Goal: Task Accomplishment & Management: Manage account settings

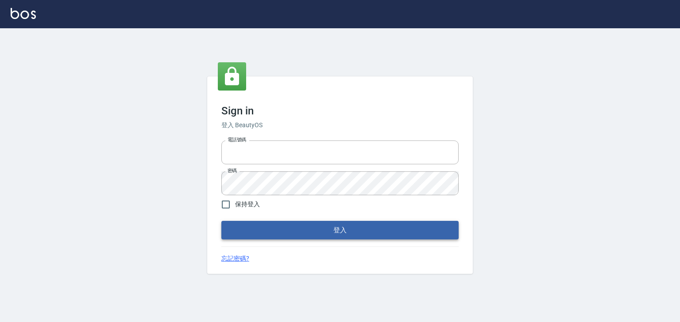
type input "0952331713"
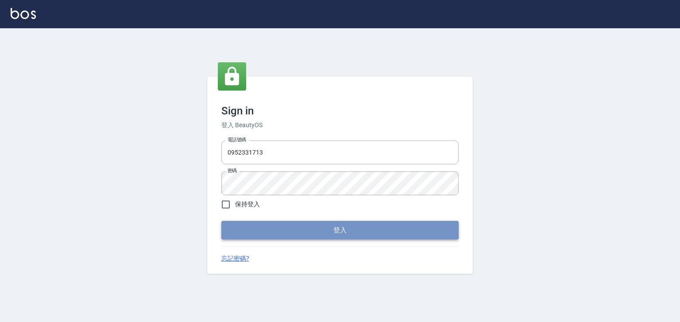
click at [310, 229] on button "登入" at bounding box center [339, 230] width 237 height 19
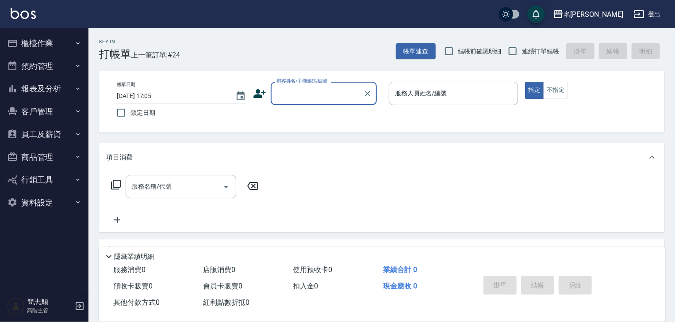
click at [77, 87] on icon "button" at bounding box center [77, 88] width 7 height 7
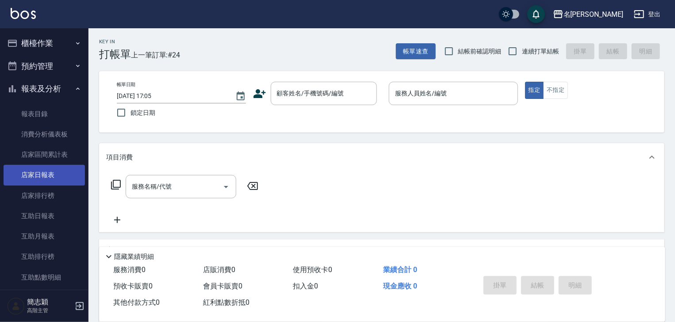
click at [46, 173] on link "店家日報表" at bounding box center [44, 175] width 81 height 20
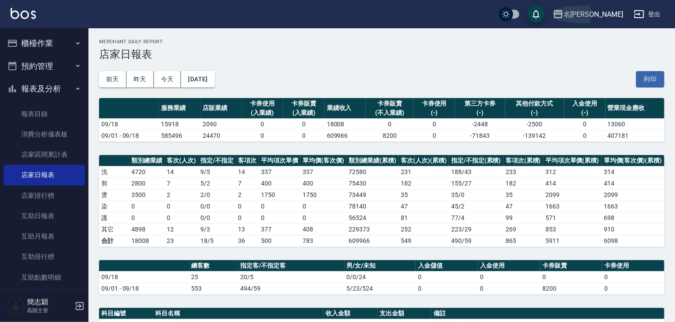
click at [563, 12] on icon "button" at bounding box center [558, 14] width 9 height 8
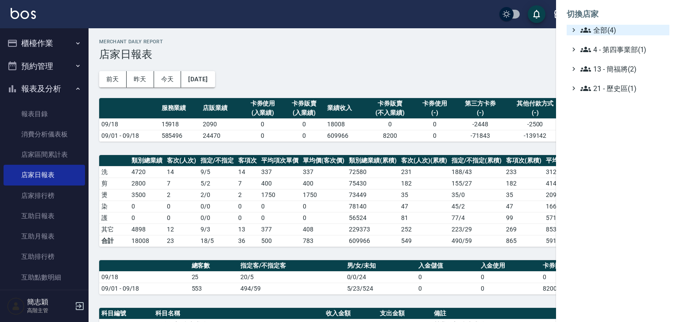
click at [587, 28] on icon at bounding box center [585, 30] width 11 height 11
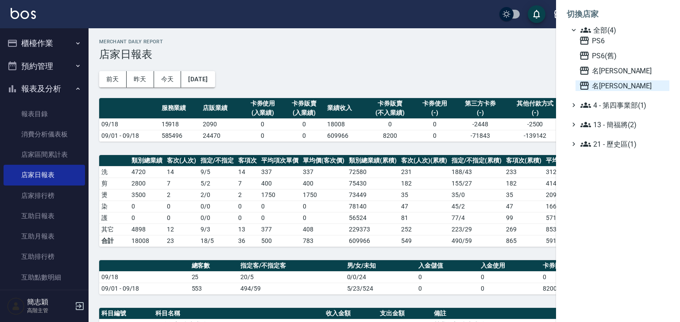
click at [584, 85] on icon at bounding box center [584, 86] width 11 height 11
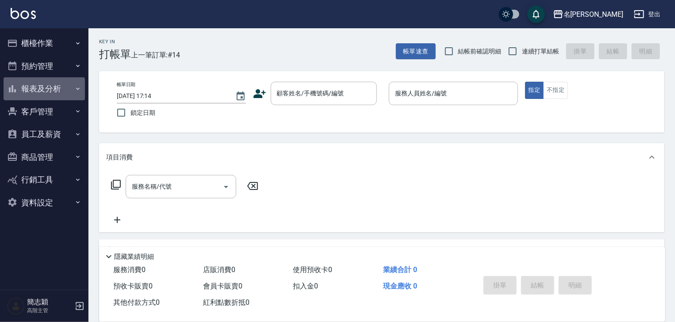
click at [80, 88] on icon "button" at bounding box center [77, 88] width 7 height 7
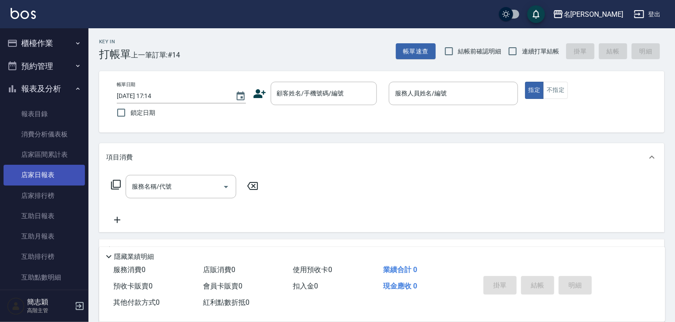
click at [43, 176] on link "店家日報表" at bounding box center [44, 175] width 81 height 20
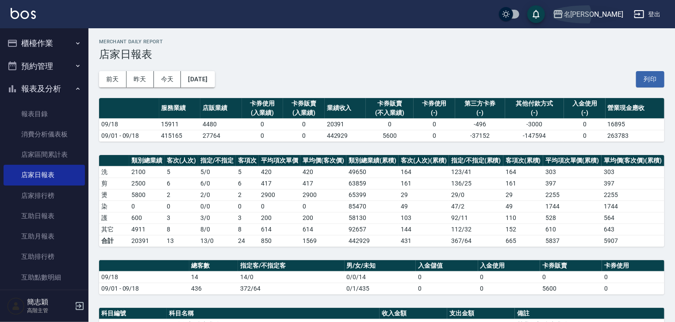
click at [564, 12] on icon "button" at bounding box center [558, 14] width 11 height 11
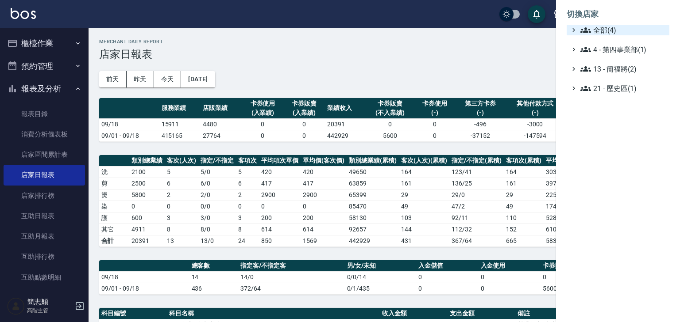
click at [584, 28] on icon at bounding box center [585, 29] width 11 height 5
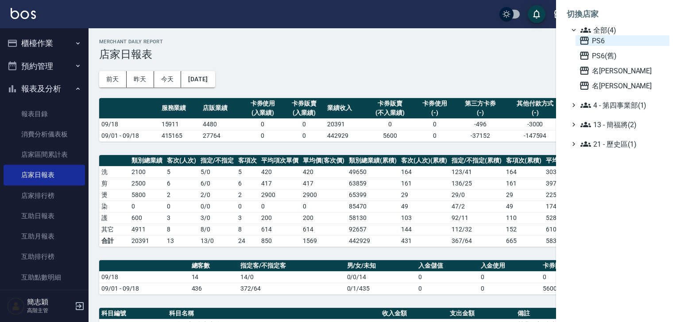
click at [583, 36] on icon at bounding box center [584, 40] width 11 height 11
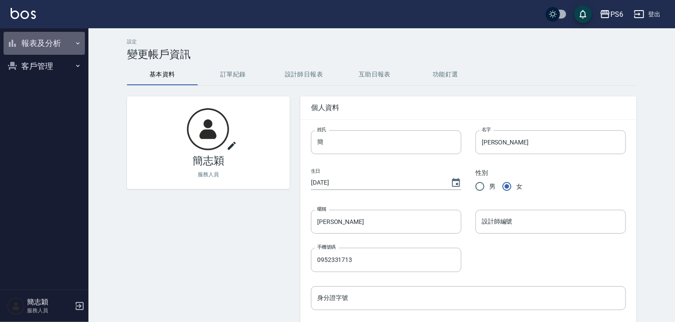
click at [76, 42] on icon "button" at bounding box center [78, 43] width 4 height 2
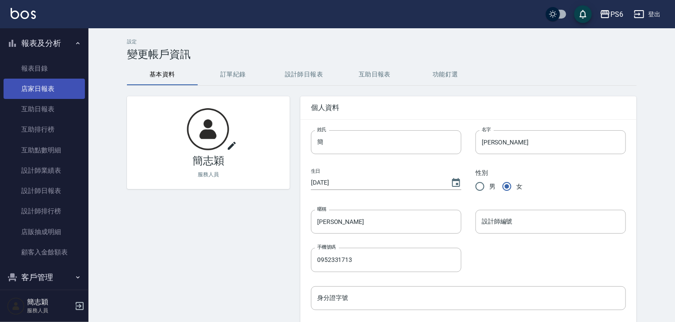
click at [44, 87] on link "店家日報表" at bounding box center [44, 89] width 81 height 20
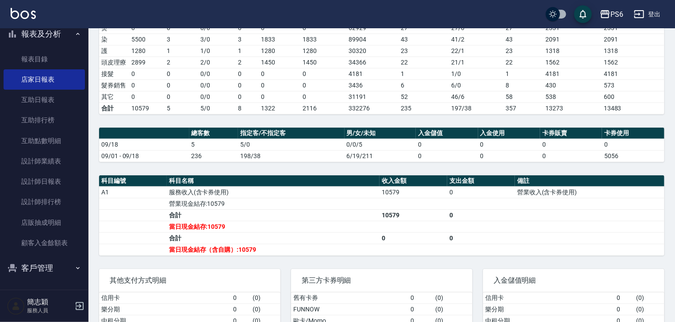
scroll to position [177, 0]
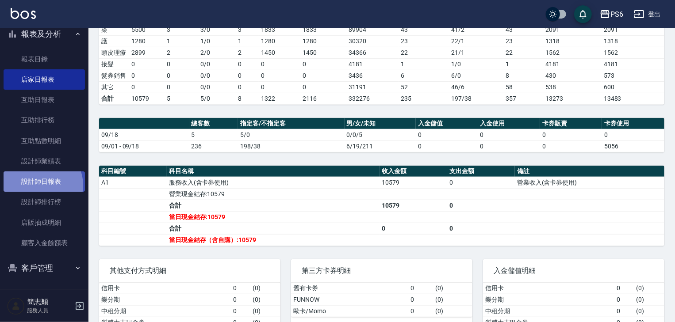
click at [40, 185] on link "設計師日報表" at bounding box center [44, 182] width 81 height 20
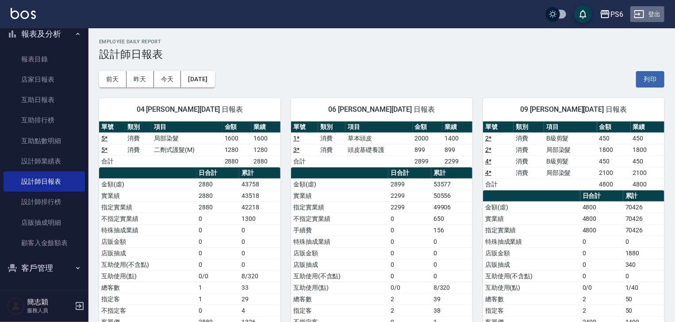
click at [657, 13] on button "登出" at bounding box center [647, 14] width 34 height 16
